Goal: Download file/media

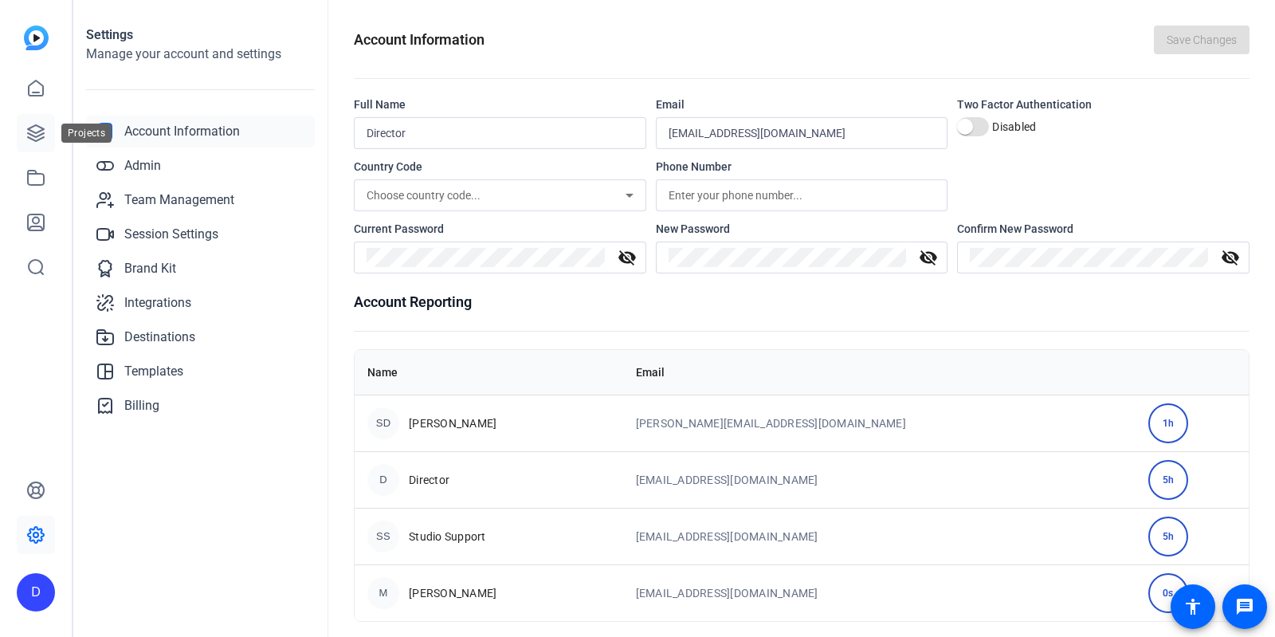
click at [30, 121] on link at bounding box center [36, 133] width 38 height 38
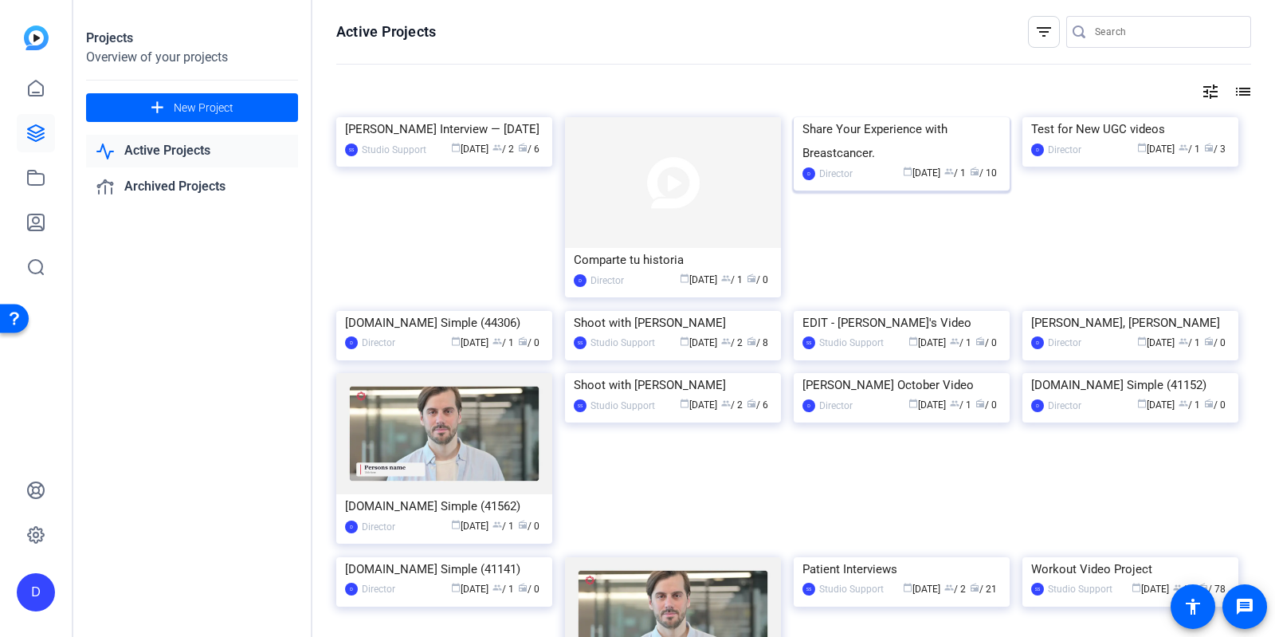
click at [860, 117] on img at bounding box center [902, 117] width 216 height 0
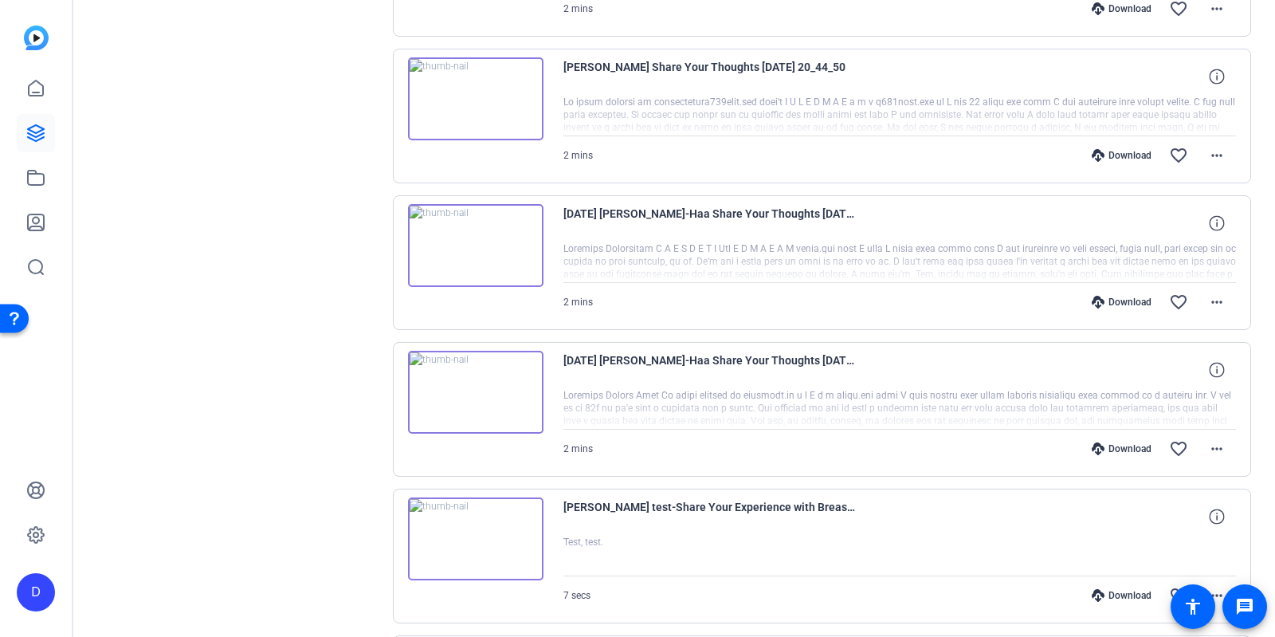
scroll to position [743, 0]
click at [1221, 440] on mat-icon "more_horiz" at bounding box center [1216, 446] width 19 height 19
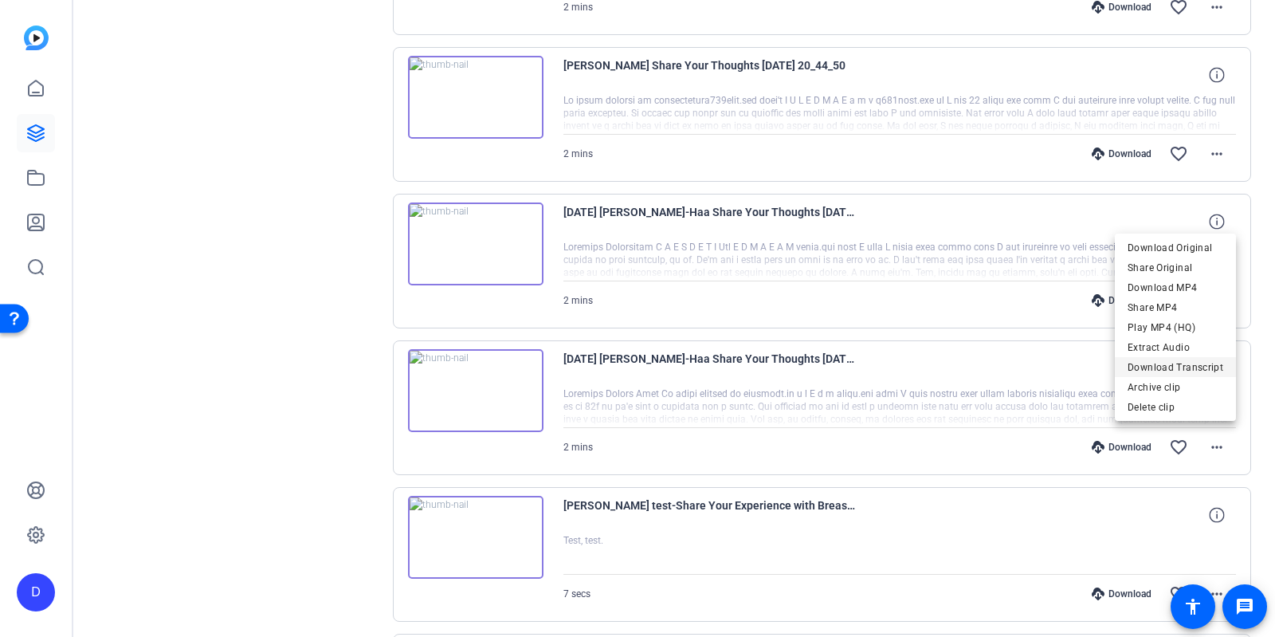
click at [1201, 369] on span "Download Transcript" at bounding box center [1175, 367] width 96 height 19
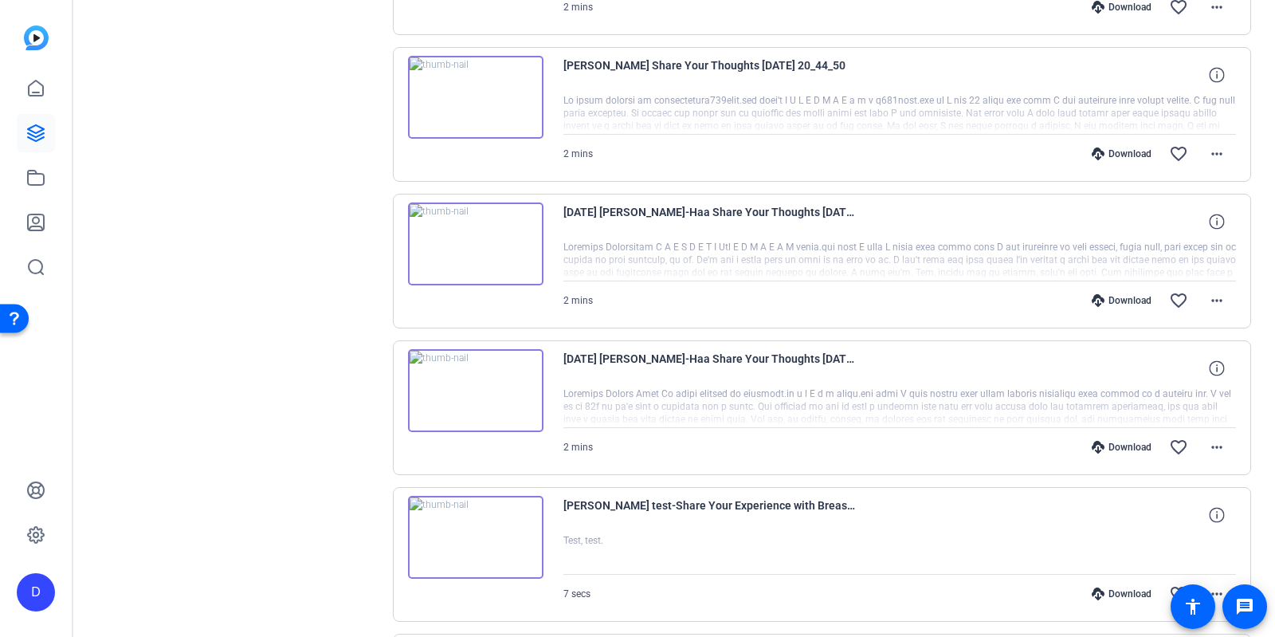
click at [472, 96] on img at bounding box center [475, 97] width 135 height 83
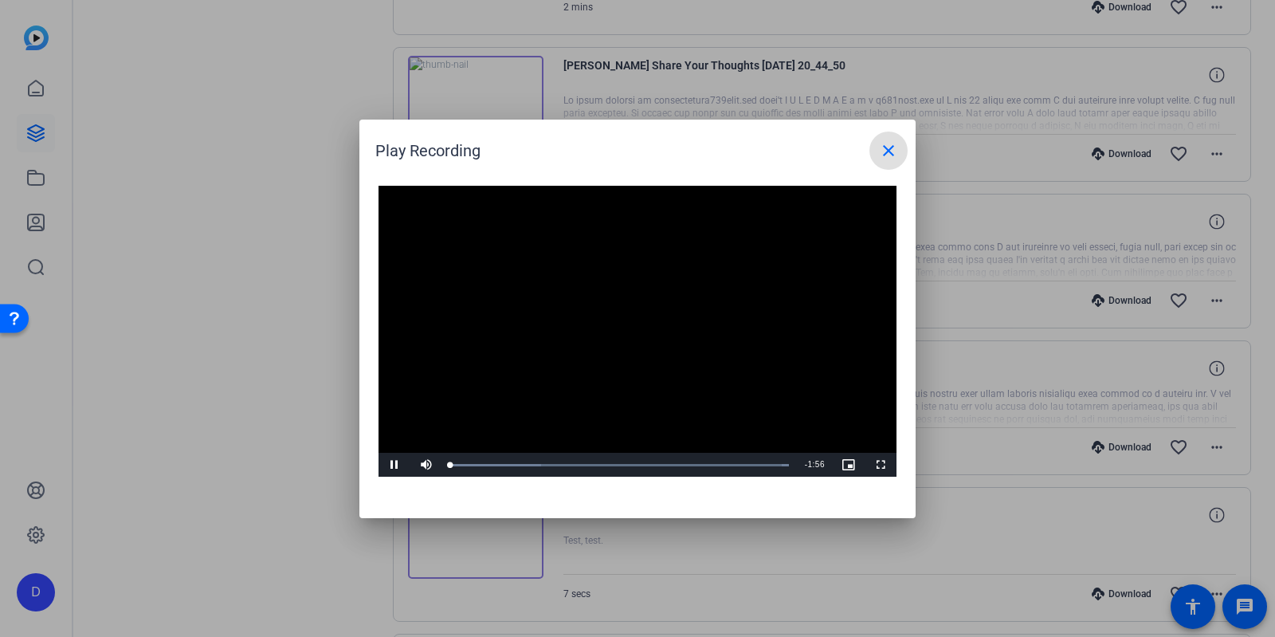
click at [878, 144] on span at bounding box center [888, 150] width 38 height 38
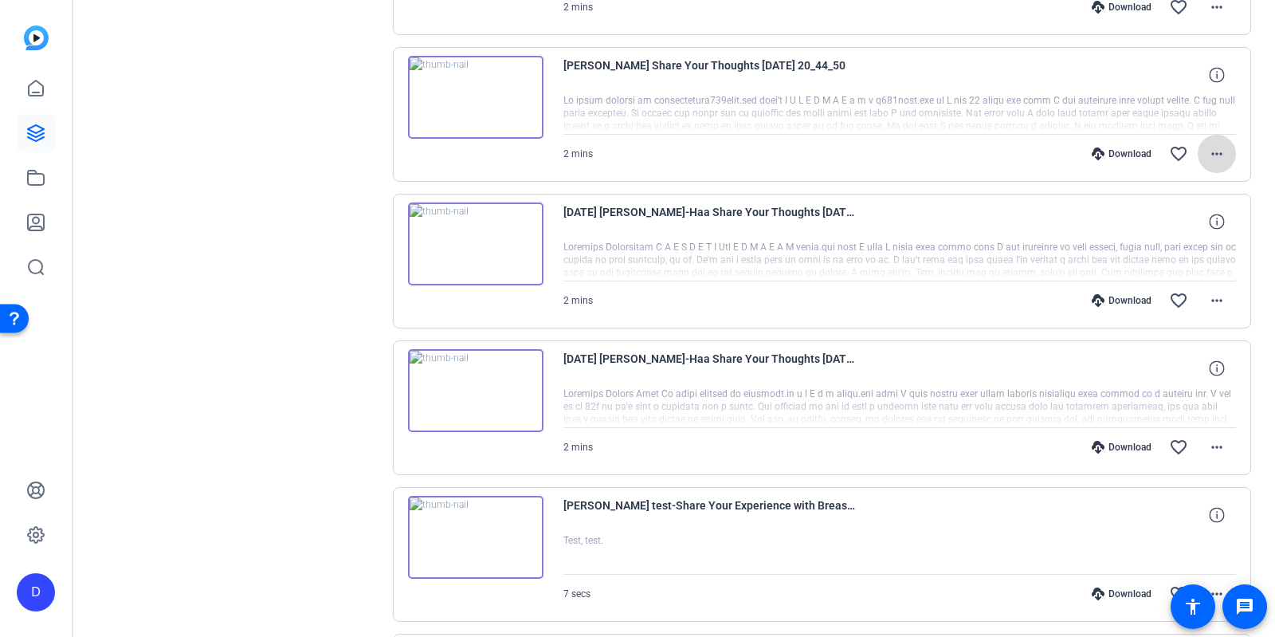
click at [1217, 144] on mat-icon "more_horiz" at bounding box center [1216, 153] width 19 height 19
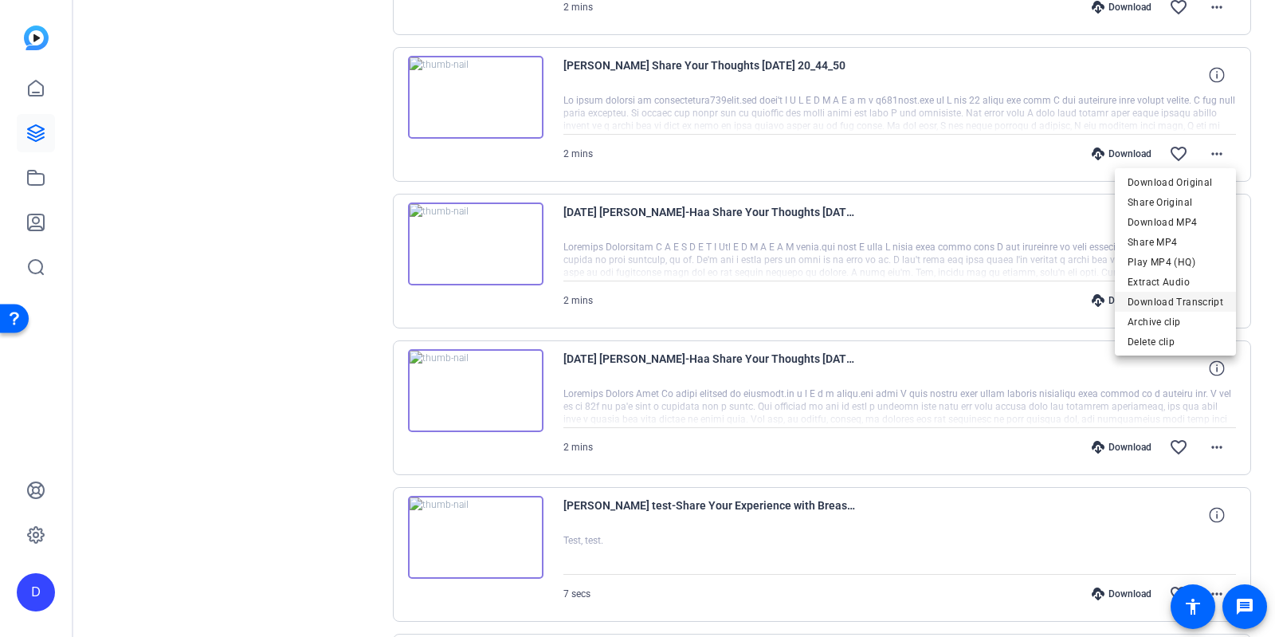
click at [1169, 300] on span "Download Transcript" at bounding box center [1175, 301] width 96 height 19
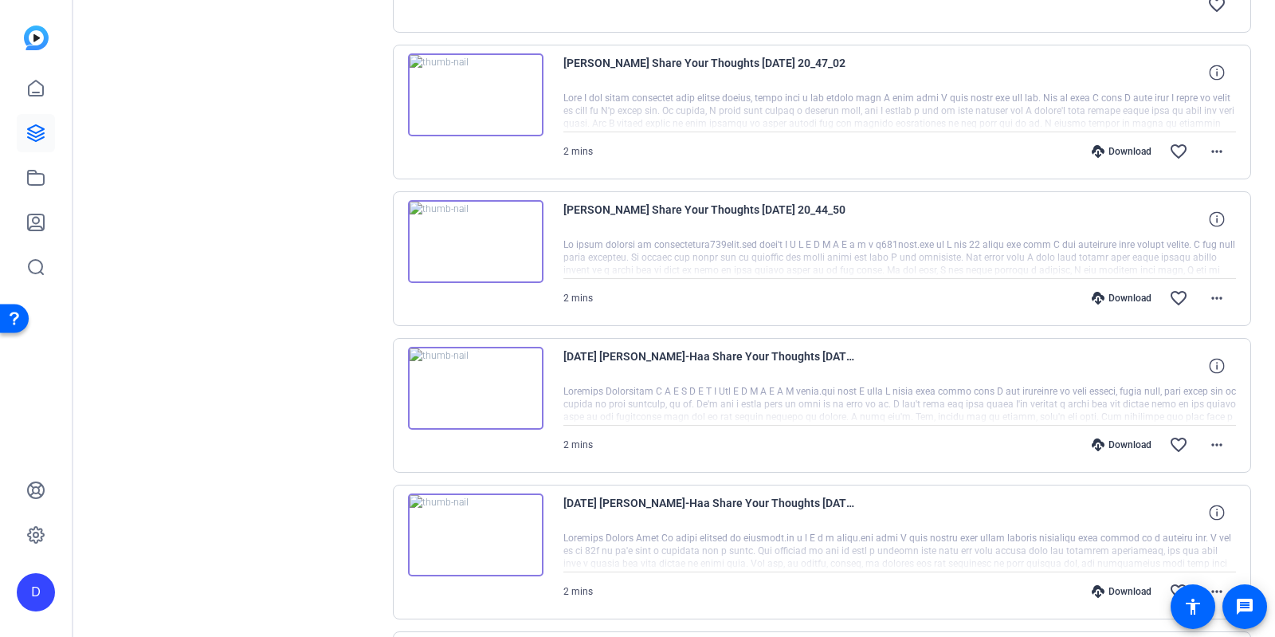
scroll to position [594, 0]
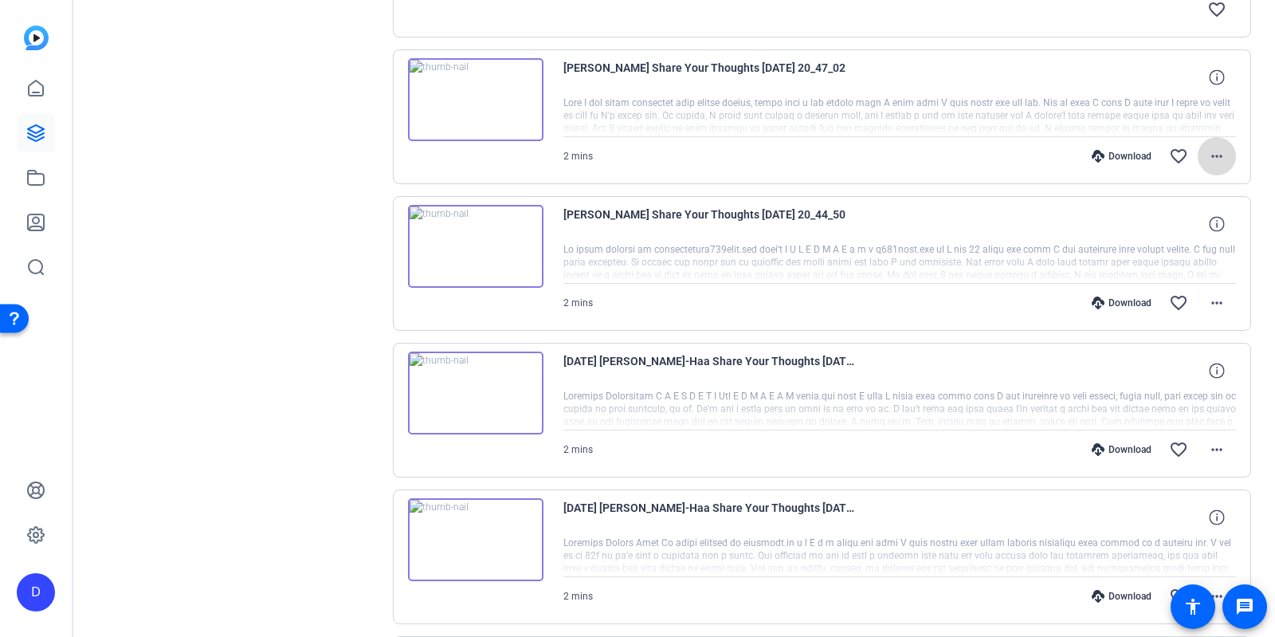
click at [1216, 151] on mat-icon "more_horiz" at bounding box center [1216, 156] width 19 height 19
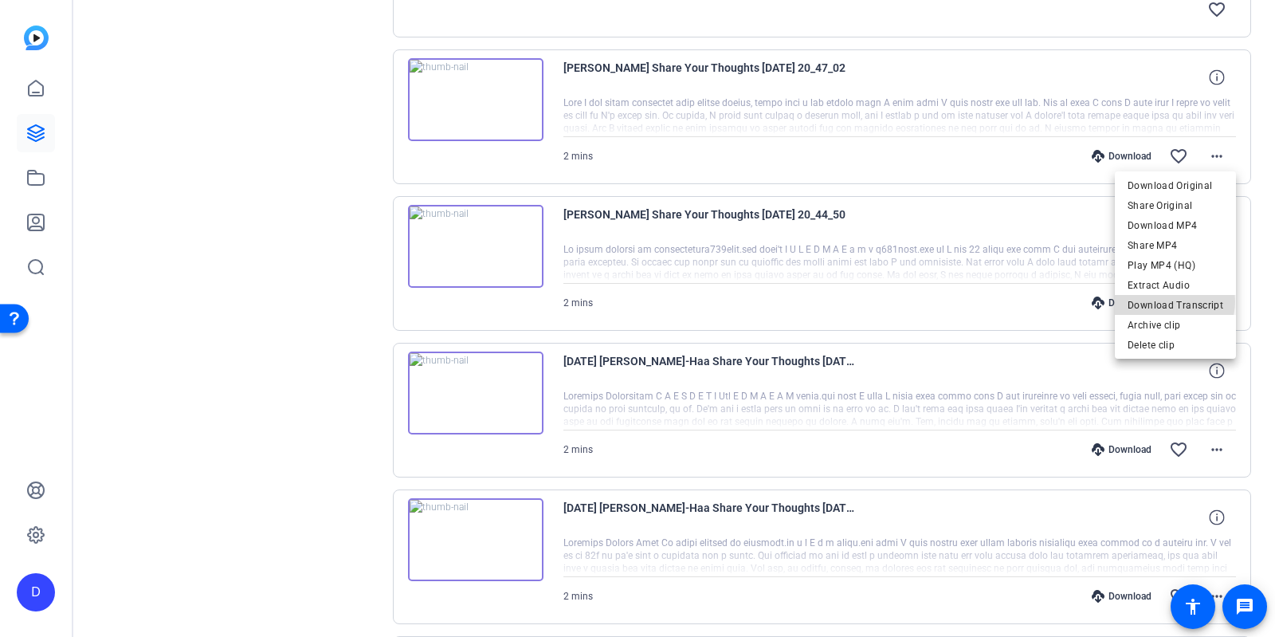
click at [1171, 301] on span "Download Transcript" at bounding box center [1175, 304] width 96 height 19
